Goal: Task Accomplishment & Management: Complete application form

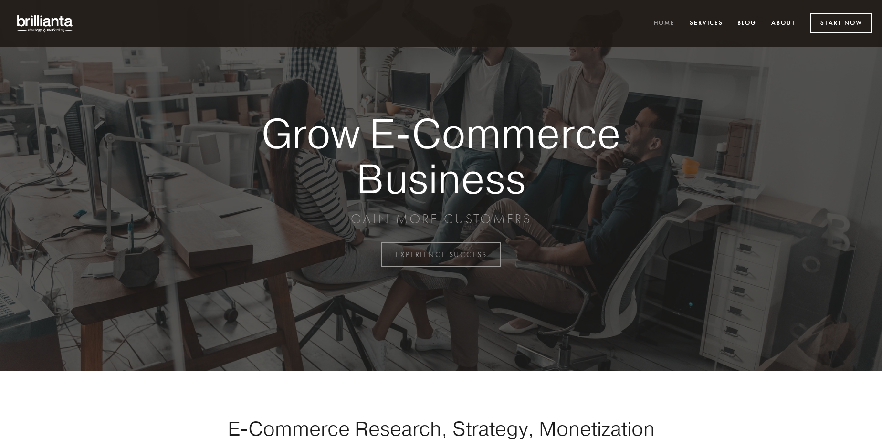
scroll to position [2501, 0]
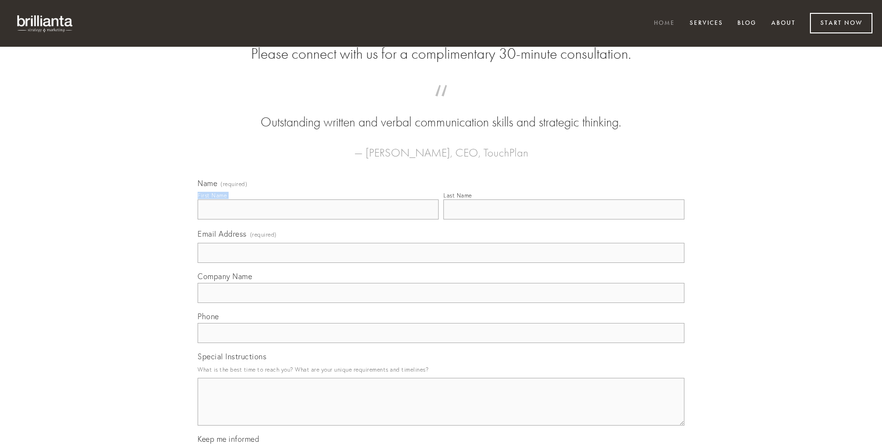
type input "[PERSON_NAME]"
click at [563, 219] on input "Last Name" at bounding box center [563, 209] width 241 height 20
type input "[PERSON_NAME]"
click at [441, 263] on input "Email Address (required)" at bounding box center [441, 253] width 487 height 20
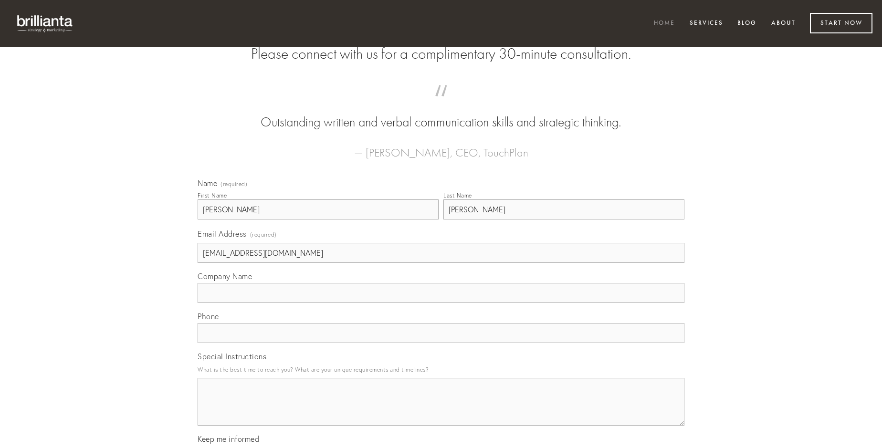
type input "[EMAIL_ADDRESS][DOMAIN_NAME]"
click at [441, 303] on input "Company Name" at bounding box center [441, 293] width 487 height 20
type input "sodalitas"
click at [441, 343] on input "text" at bounding box center [441, 333] width 487 height 20
click at [441, 410] on textarea "Special Instructions" at bounding box center [441, 402] width 487 height 48
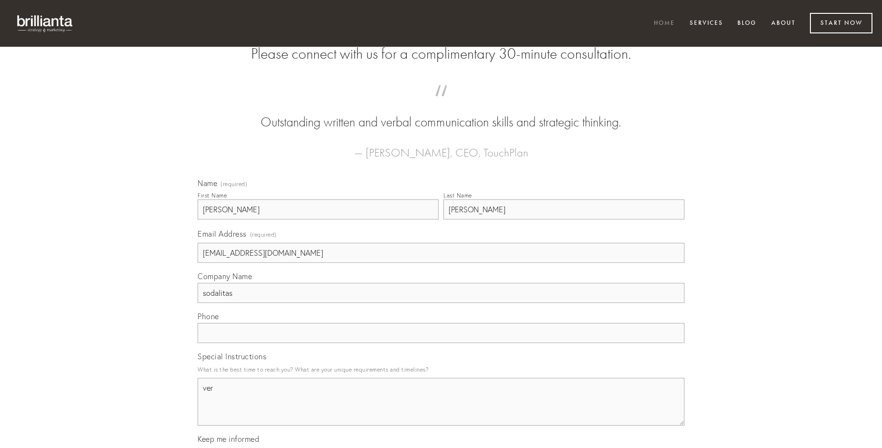
type textarea "ver"
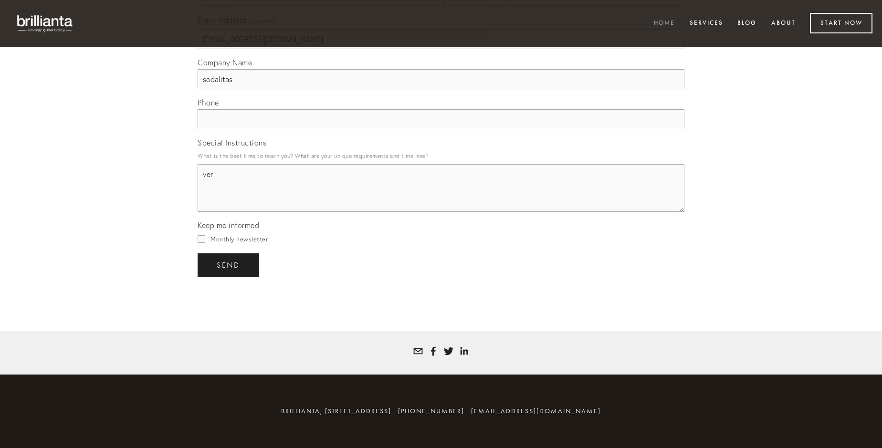
click at [229, 265] on span "send" at bounding box center [228, 265] width 23 height 9
